Goal: Task Accomplishment & Management: Use online tool/utility

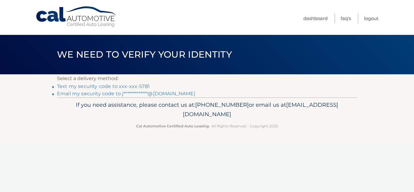
click at [144, 95] on link "**********" at bounding box center [126, 94] width 139 height 6
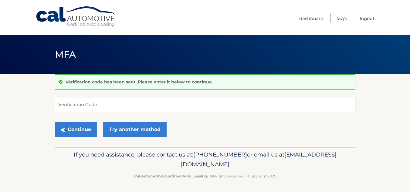
click at [110, 100] on input "Verification Code" at bounding box center [205, 104] width 300 height 15
paste input "459882"
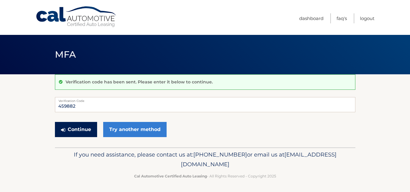
click at [74, 126] on button "Continue" at bounding box center [76, 129] width 42 height 15
type input "459882"
click at [80, 125] on button "Continue" at bounding box center [76, 129] width 42 height 15
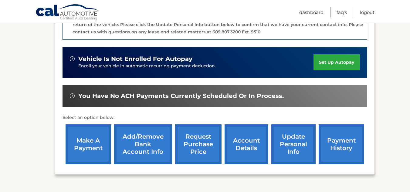
scroll to position [179, 0]
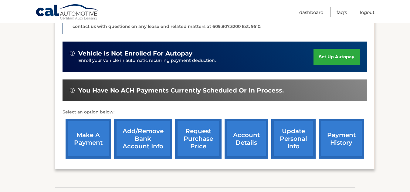
click at [91, 136] on link "make a payment" at bounding box center [88, 139] width 45 height 40
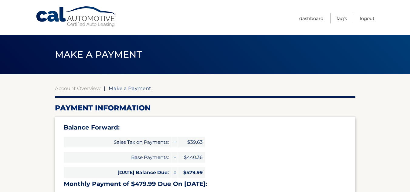
select select "YjRjNDEyMjUtN2M1Yy00NTNmLTk5NTQtZjkyMWYwNmRiNWEx"
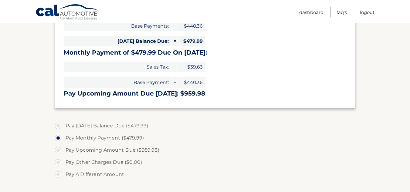
scroll to position [132, 0]
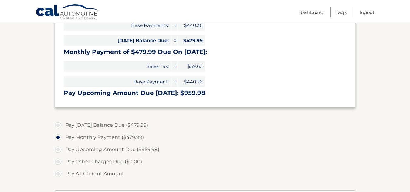
drag, startPoint x: 402, startPoint y: 101, endPoint x: 414, endPoint y: 108, distance: 13.7
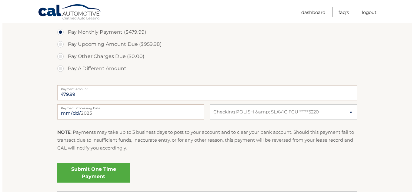
scroll to position [242, 0]
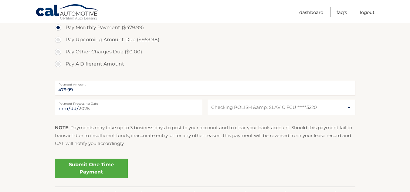
click at [89, 166] on link "Submit One Time Payment" at bounding box center [91, 168] width 73 height 19
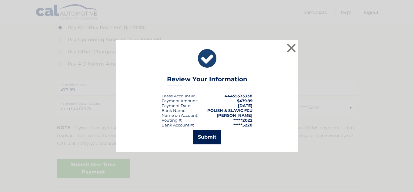
click at [204, 132] on button "Submit" at bounding box center [207, 137] width 28 height 15
